Goal: Communication & Community: Participate in discussion

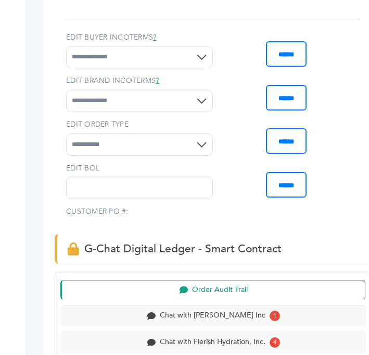
scroll to position [738, 0]
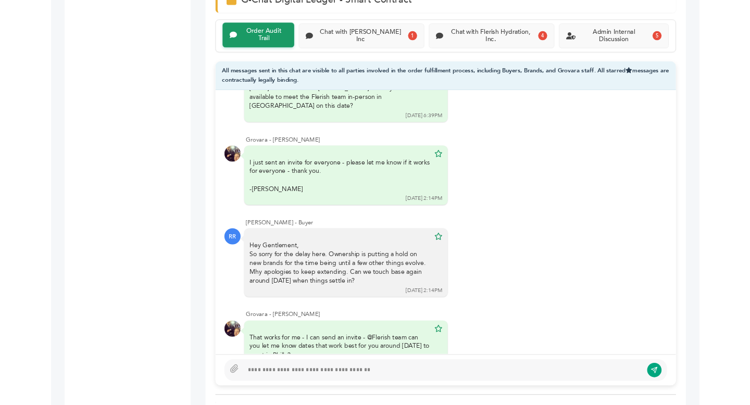
scroll to position [4266, 0]
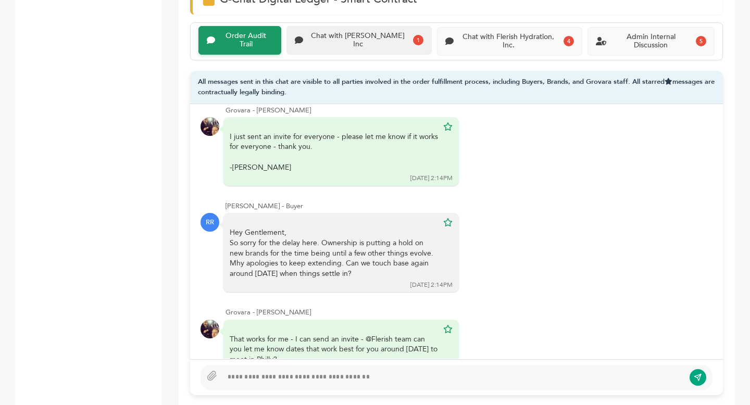
click at [365, 41] on div "Chat with [PERSON_NAME] Inc" at bounding box center [358, 41] width 102 height 18
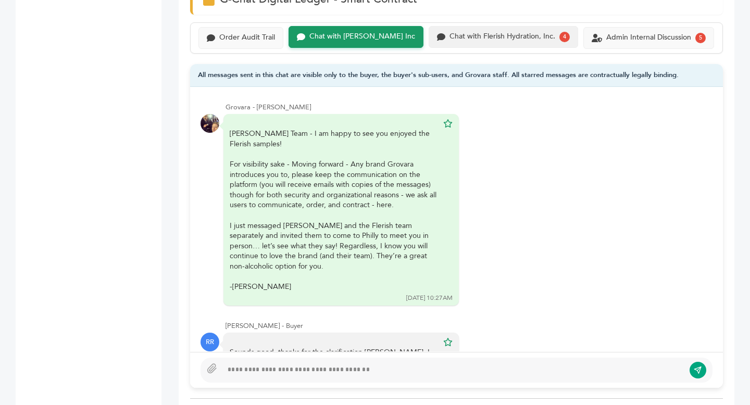
click at [369, 44] on div "Chat with Flerish Hydration, Inc. 4" at bounding box center [502, 37] width 149 height 22
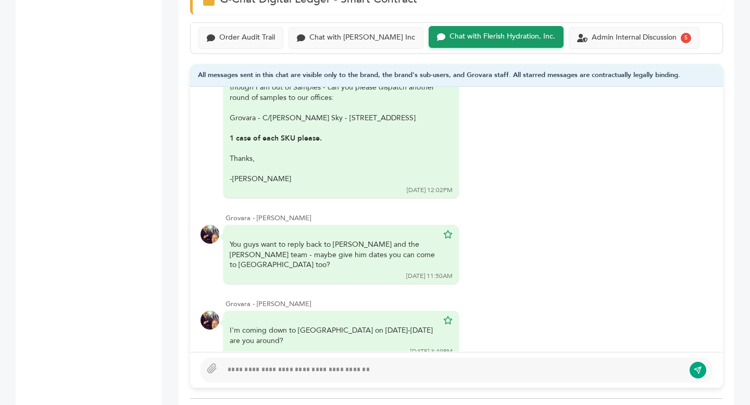
scroll to position [789, 0]
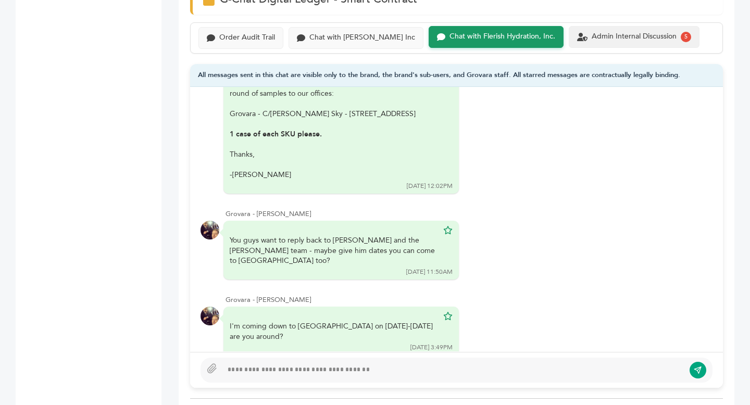
click at [369, 39] on div "Admin Internal Discussion" at bounding box center [633, 36] width 85 height 9
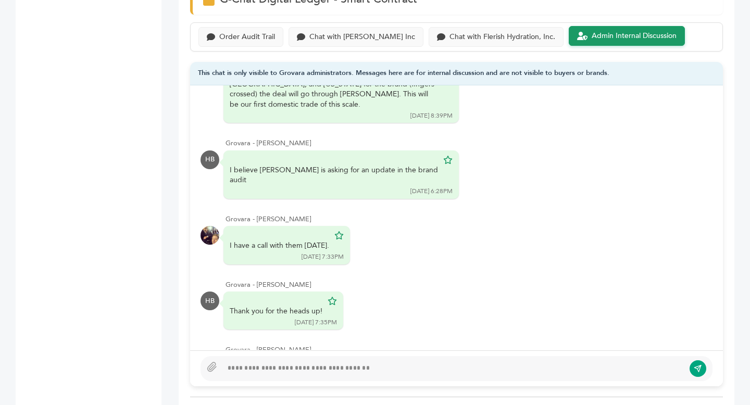
scroll to position [417, 0]
